Goal: Task Accomplishment & Management: Use online tool/utility

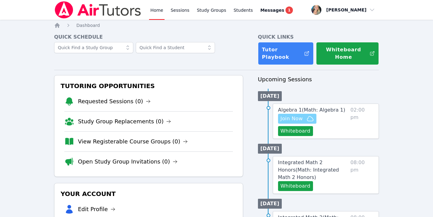
click at [298, 117] on span "Join Now" at bounding box center [292, 118] width 22 height 7
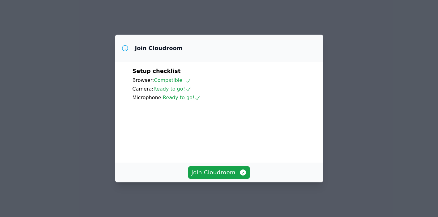
drag, startPoint x: 222, startPoint y: 174, endPoint x: 393, endPoint y: 48, distance: 212.6
click at [393, 48] on div "Join Cloudroom Setup checklist Browser: Compatible Camera: Ready to go! Microph…" at bounding box center [219, 108] width 438 height 217
click at [217, 179] on button "Join Cloudroom" at bounding box center [219, 172] width 62 height 12
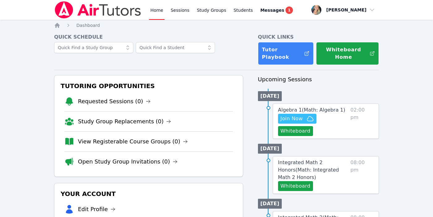
scroll to position [53, 0]
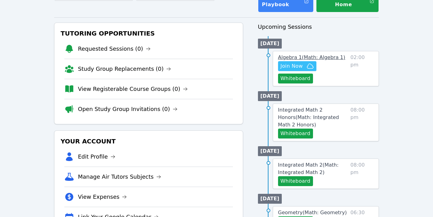
click at [309, 57] on span "Algebra 1 ( Math: Algebra 1 )" at bounding box center [311, 57] width 67 height 6
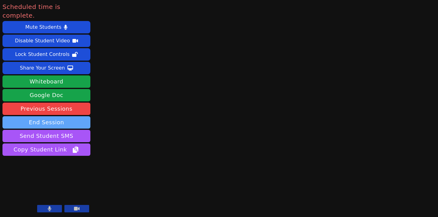
click at [46, 116] on button "End Session" at bounding box center [46, 122] width 88 height 12
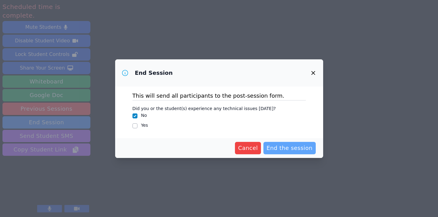
click at [287, 147] on span "End the session" at bounding box center [289, 148] width 46 height 9
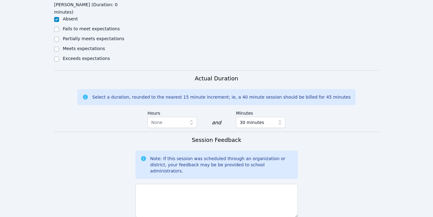
scroll to position [379, 0]
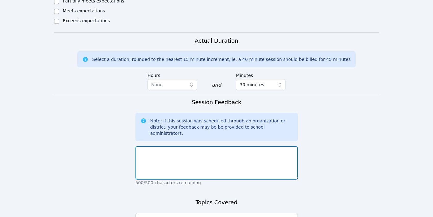
click at [204, 146] on textarea at bounding box center [217, 162] width 162 height 33
type textarea "student absent"
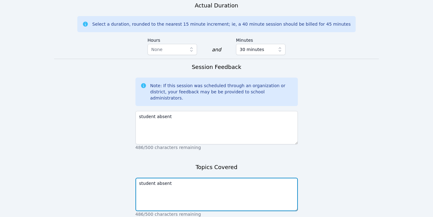
scroll to position [422, 0]
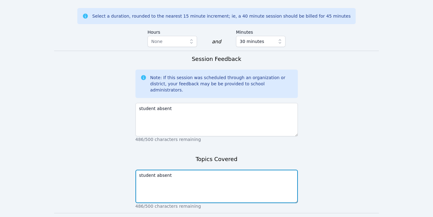
type textarea "student absent"
